Goal: Check status: Check status

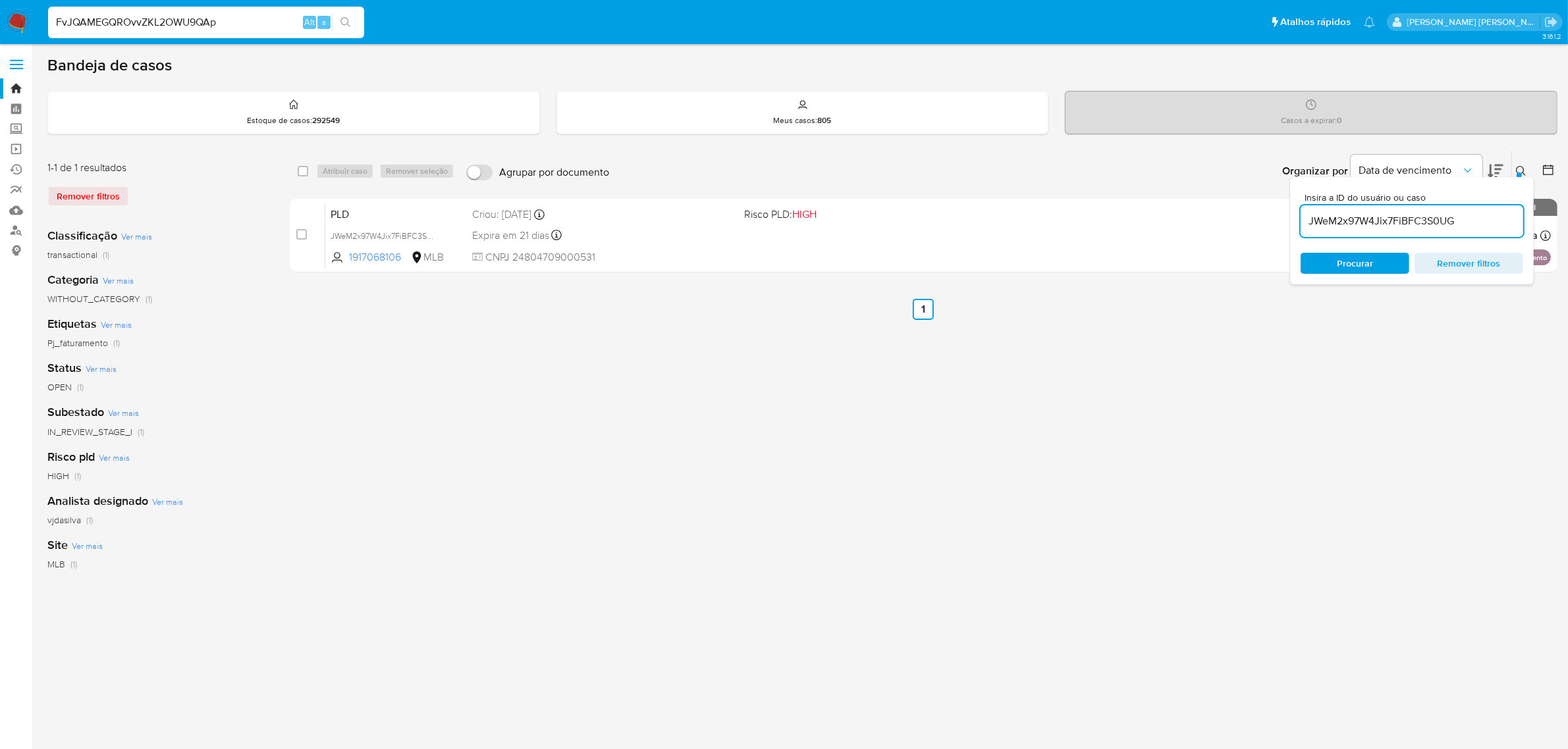
type input "FvJQAMEGQROvvZKL2OWU9QAp"
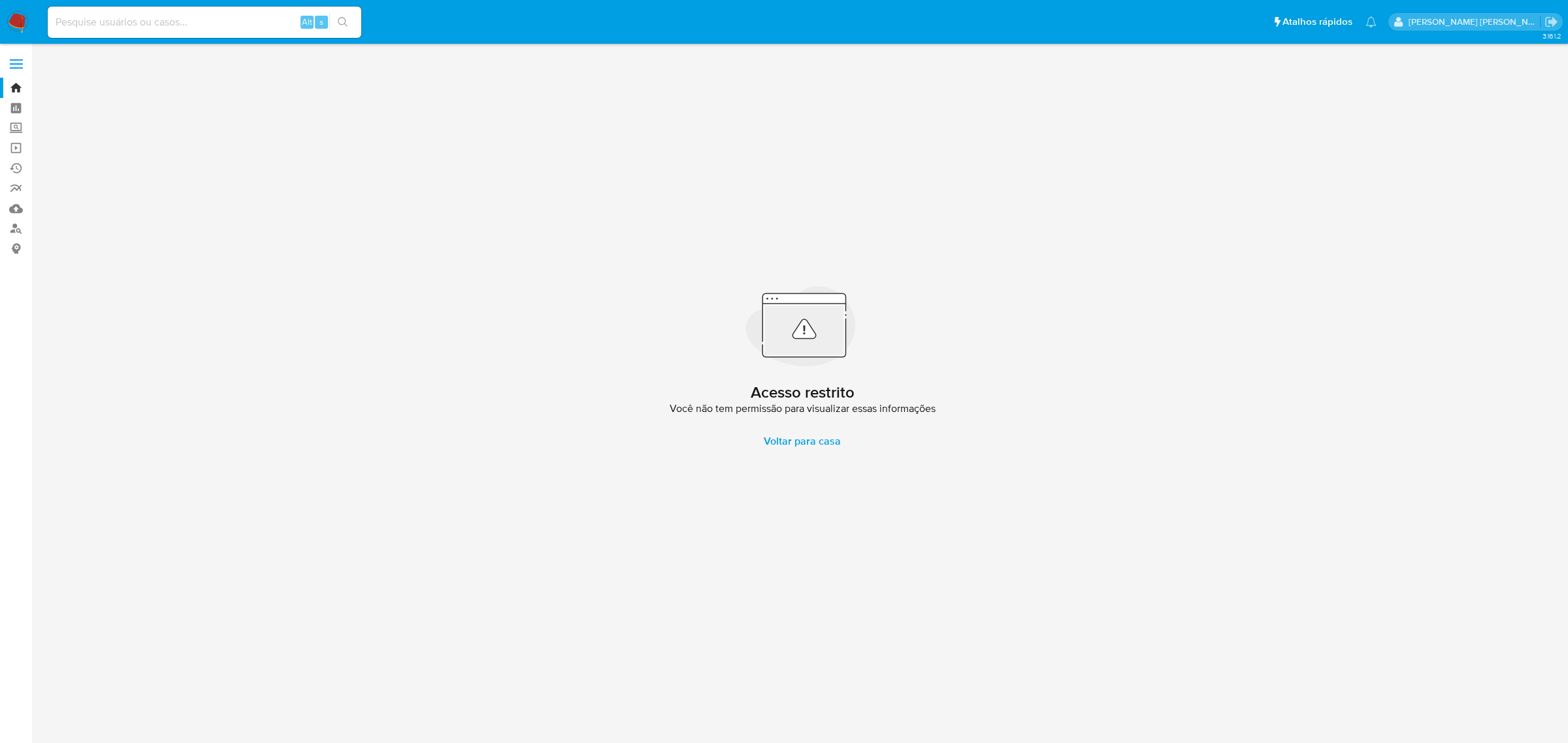
click at [170, 20] on input at bounding box center [205, 23] width 314 height 17
paste input "FvJQAMEGQROvvZKL2OWU9QAp"
click at [62, 20] on input "FvJQAMEGQROvvZKL2OWU9QAp" at bounding box center [205, 23] width 314 height 17
type input "FvJQAMEGQROvvZKL2OWU9QAp"
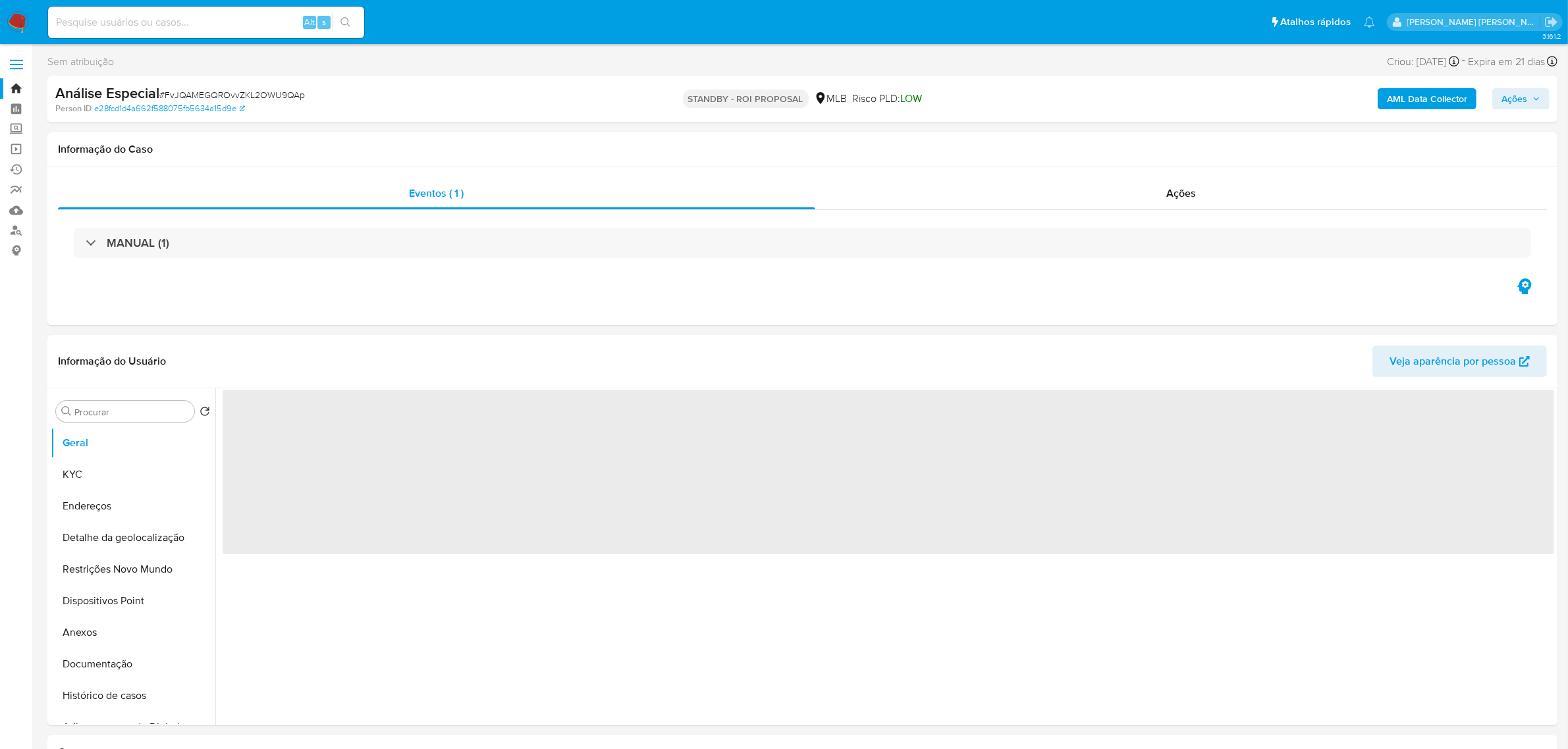
select select "10"
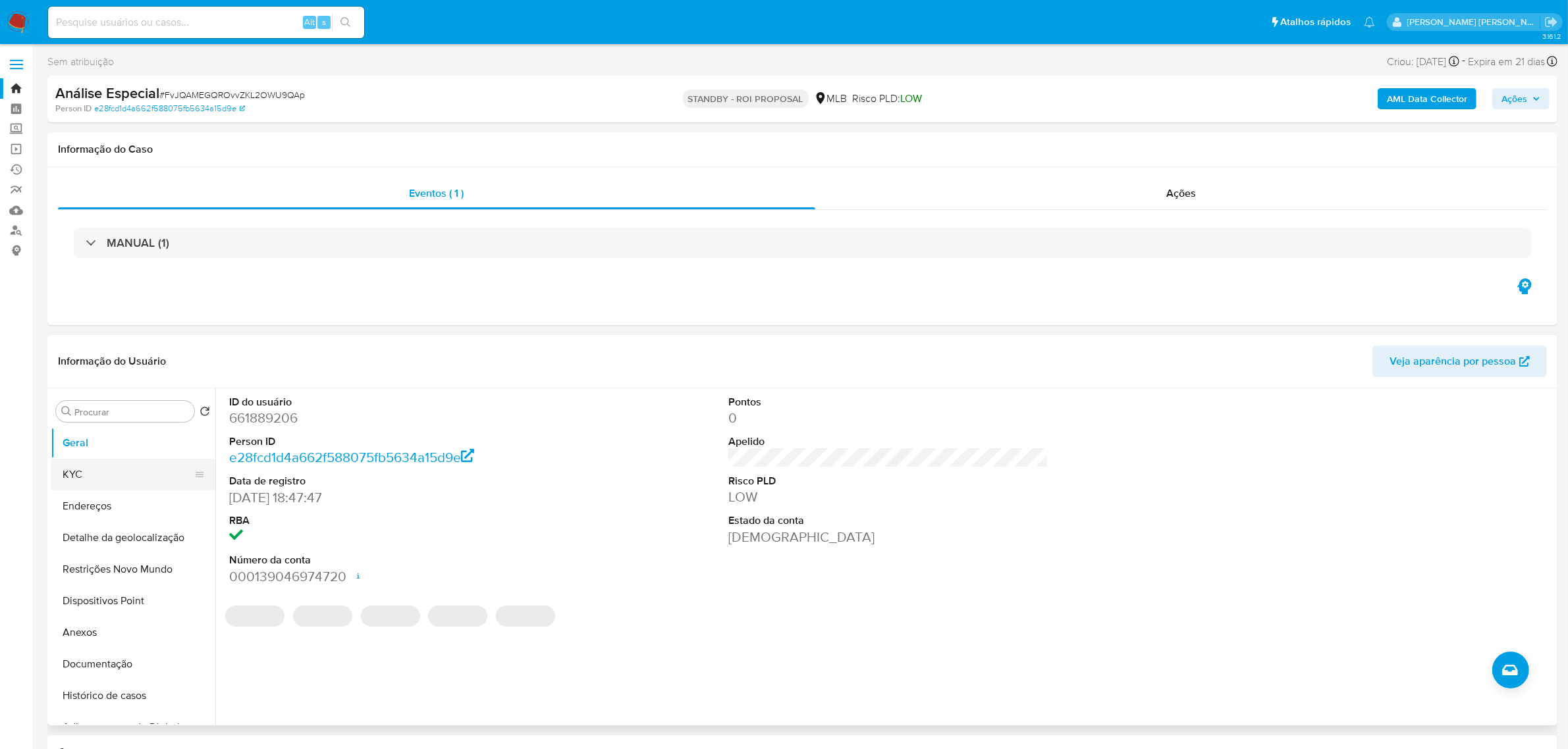
click at [93, 470] on button "KYC" at bounding box center [128, 474] width 154 height 31
